Goal: Answer question/provide support

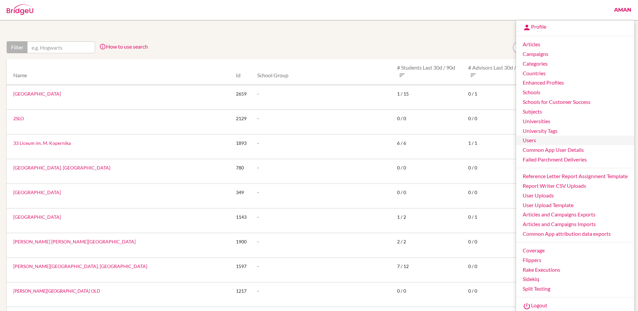
click at [542, 141] on link "Users" at bounding box center [575, 140] width 118 height 10
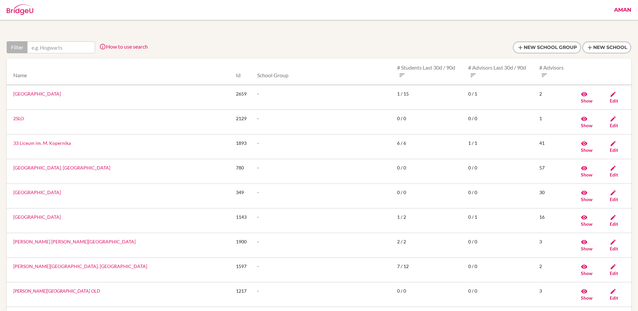
click at [620, 12] on link "Aman" at bounding box center [623, 10] width 24 height 20
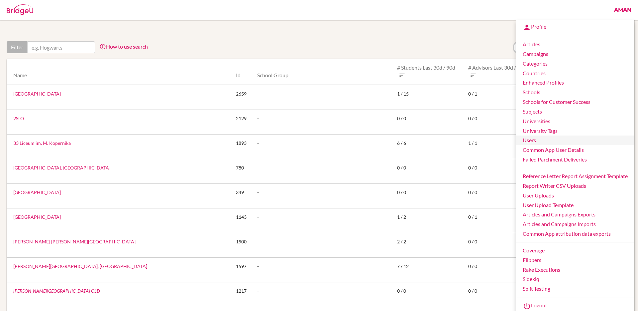
click at [530, 139] on link "Users" at bounding box center [575, 140] width 118 height 10
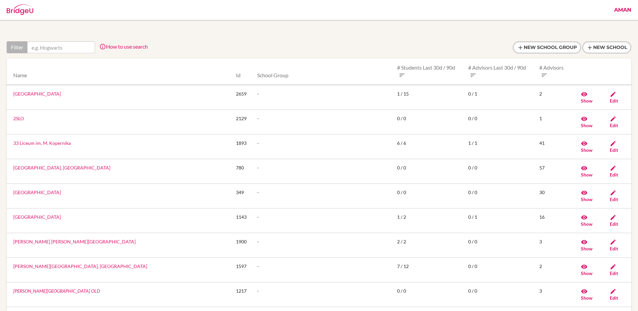
click at [624, 13] on link "Aman" at bounding box center [623, 10] width 24 height 20
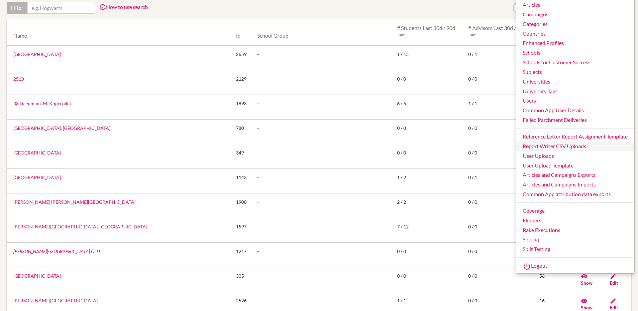
scroll to position [71, 0]
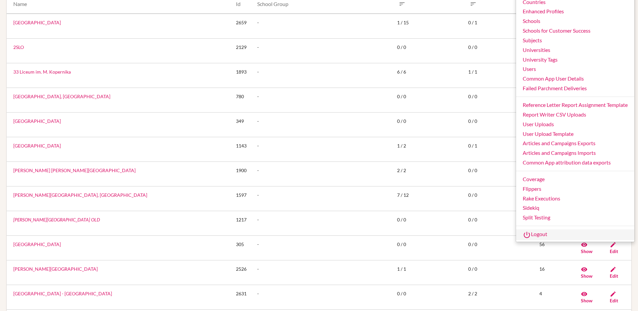
click at [545, 233] on link "Logout" at bounding box center [575, 234] width 118 height 11
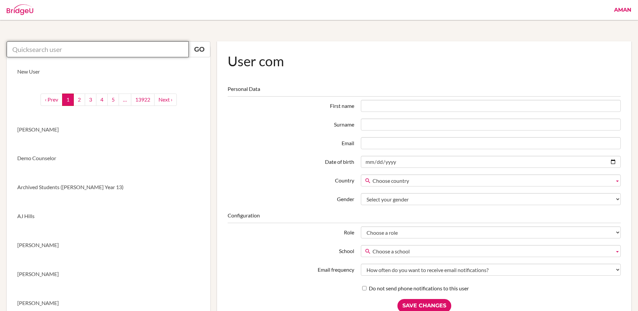
click at [111, 50] on input "text" at bounding box center [98, 49] width 182 height 16
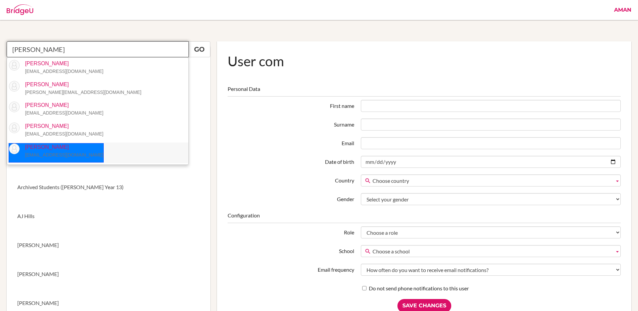
click at [78, 150] on p "Rakhee Mirchandani rmirchandani@isaruba.com" at bounding box center [62, 150] width 84 height 15
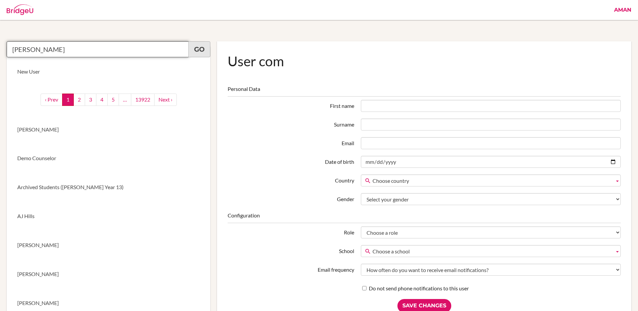
type input "Rakhee Mirchandani"
click at [205, 51] on link "Go" at bounding box center [200, 49] width 22 height 16
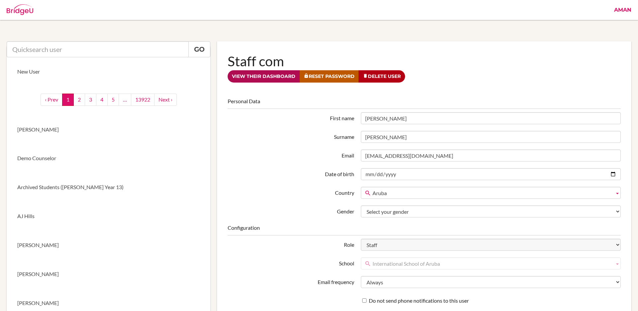
click at [266, 75] on link "View their dashboard" at bounding box center [264, 76] width 72 height 12
